Goal: Task Accomplishment & Management: Use online tool/utility

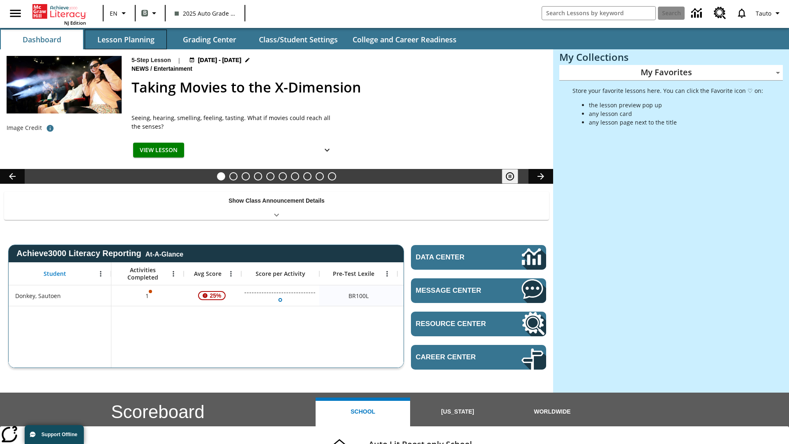
click at [126, 39] on button "Lesson Planning" at bounding box center [126, 40] width 82 height 20
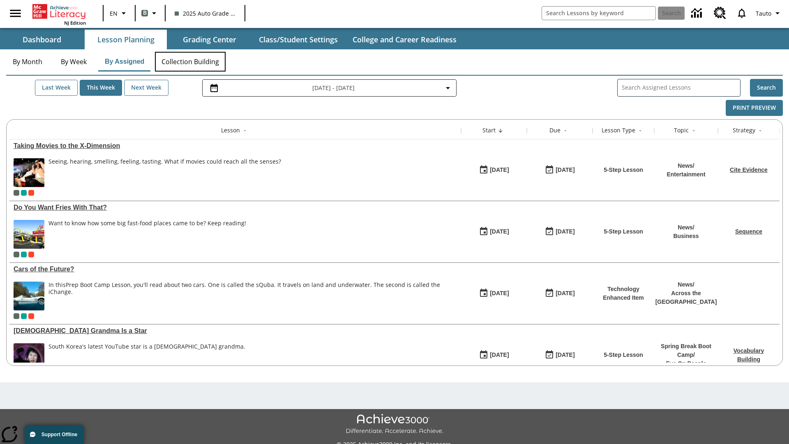
click at [190, 62] on button "Collection Building" at bounding box center [190, 62] width 71 height 20
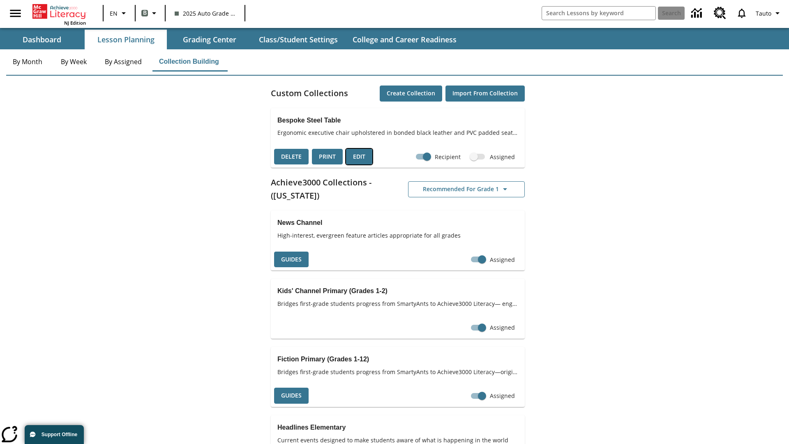
click at [359, 157] on button "Edit" at bounding box center [359, 157] width 26 height 16
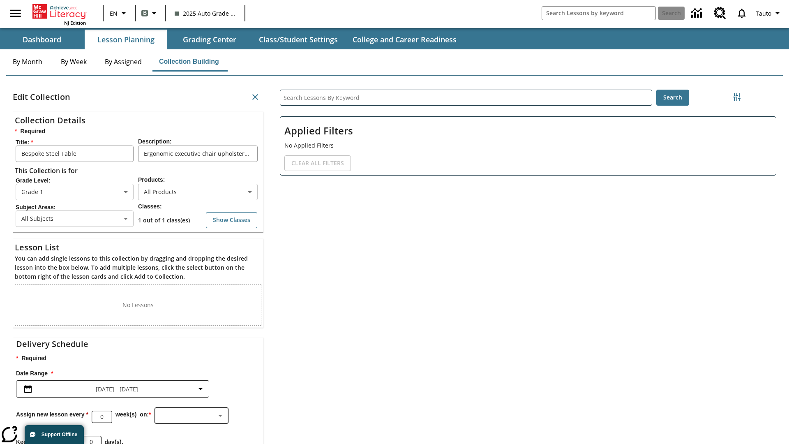
scroll to position [0, 0]
click at [198, 194] on body "Skip to main content NJ Edition EN B 2025 Auto Grade 1 B Search 0 Tauto Dashboa…" at bounding box center [394, 254] width 789 height 508
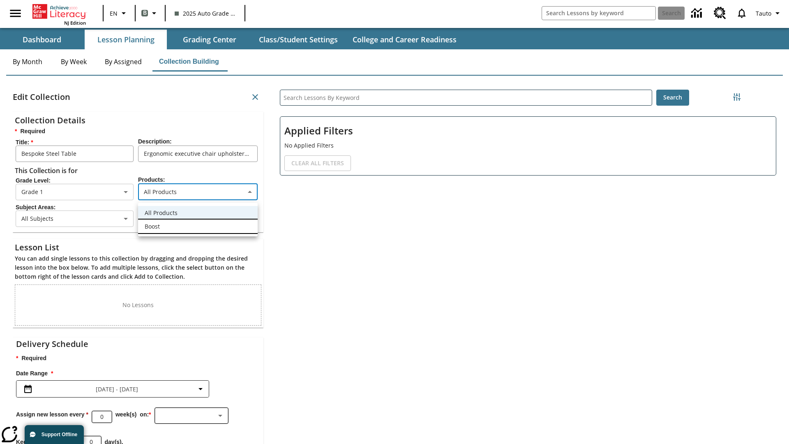
click at [198, 226] on li "Boost" at bounding box center [198, 227] width 120 height 14
type input "12"
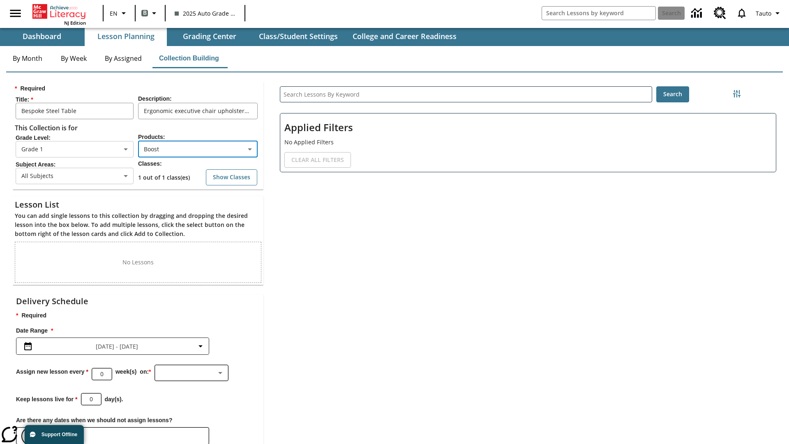
click at [30, 432] on icon "Choose Dates" at bounding box center [30, 436] width 7 height 8
